Goal: Navigation & Orientation: Go to known website

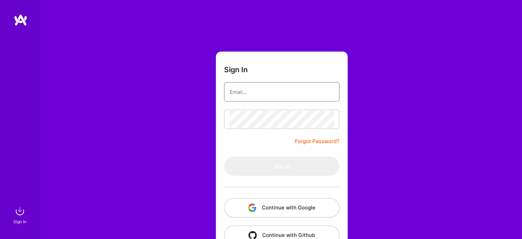
click at [272, 83] on input "email" at bounding box center [282, 92] width 104 height 18
type input "[EMAIL_ADDRESS][DOMAIN_NAME]"
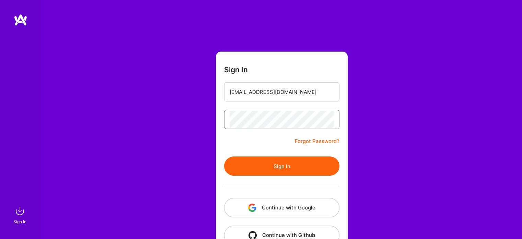
click at [224, 156] on button "Sign In" at bounding box center [281, 165] width 115 height 19
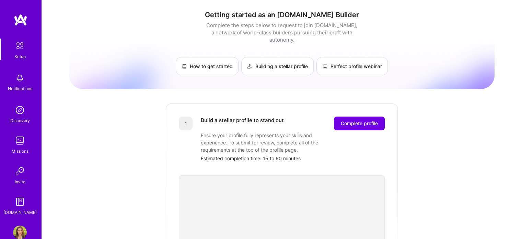
click at [13, 229] on img at bounding box center [20, 232] width 14 height 14
